Goal: Information Seeking & Learning: Learn about a topic

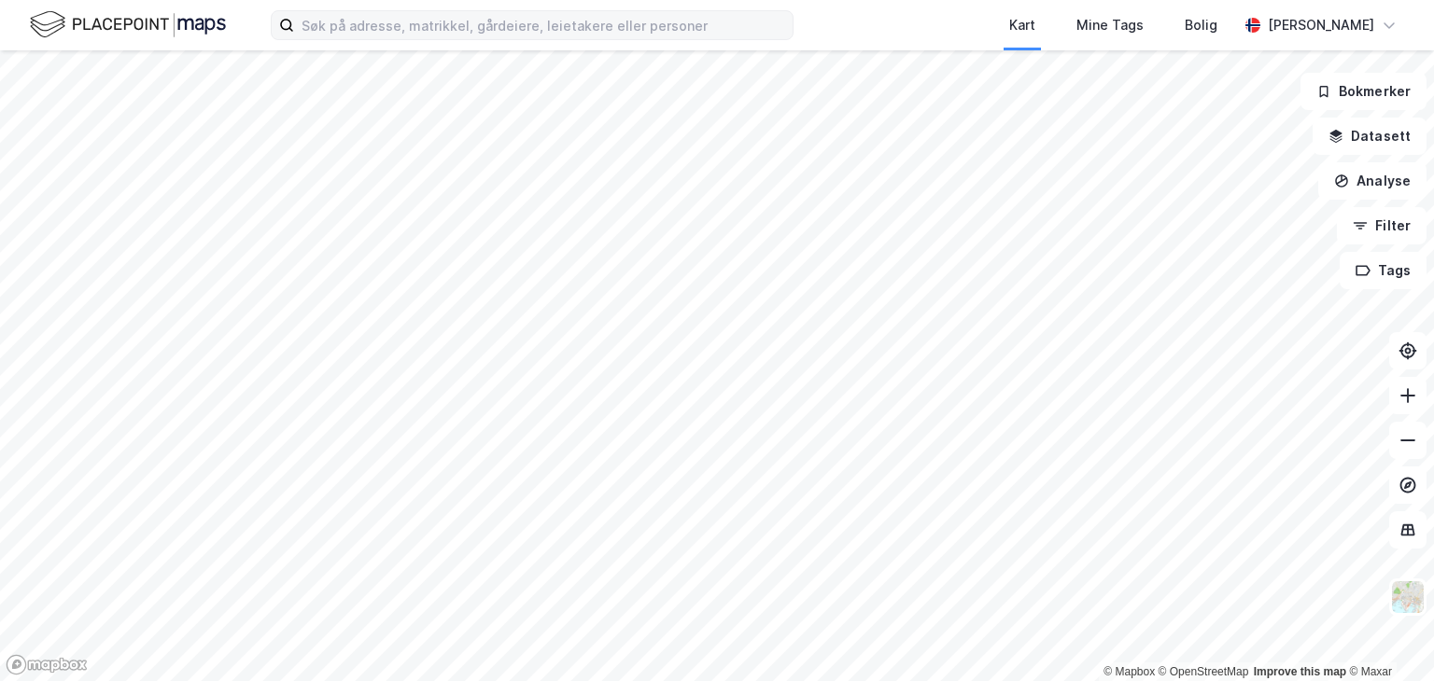
click at [413, 31] on div "Kart Mine Tags Bolig [PERSON_NAME] © Mapbox © OpenStreetMap Improve this map © …" at bounding box center [717, 340] width 1434 height 681
click at [1408, 519] on button at bounding box center [1407, 530] width 37 height 37
click at [1406, 525] on icon at bounding box center [1408, 531] width 14 height 12
